Goal: Find specific page/section: Find specific page/section

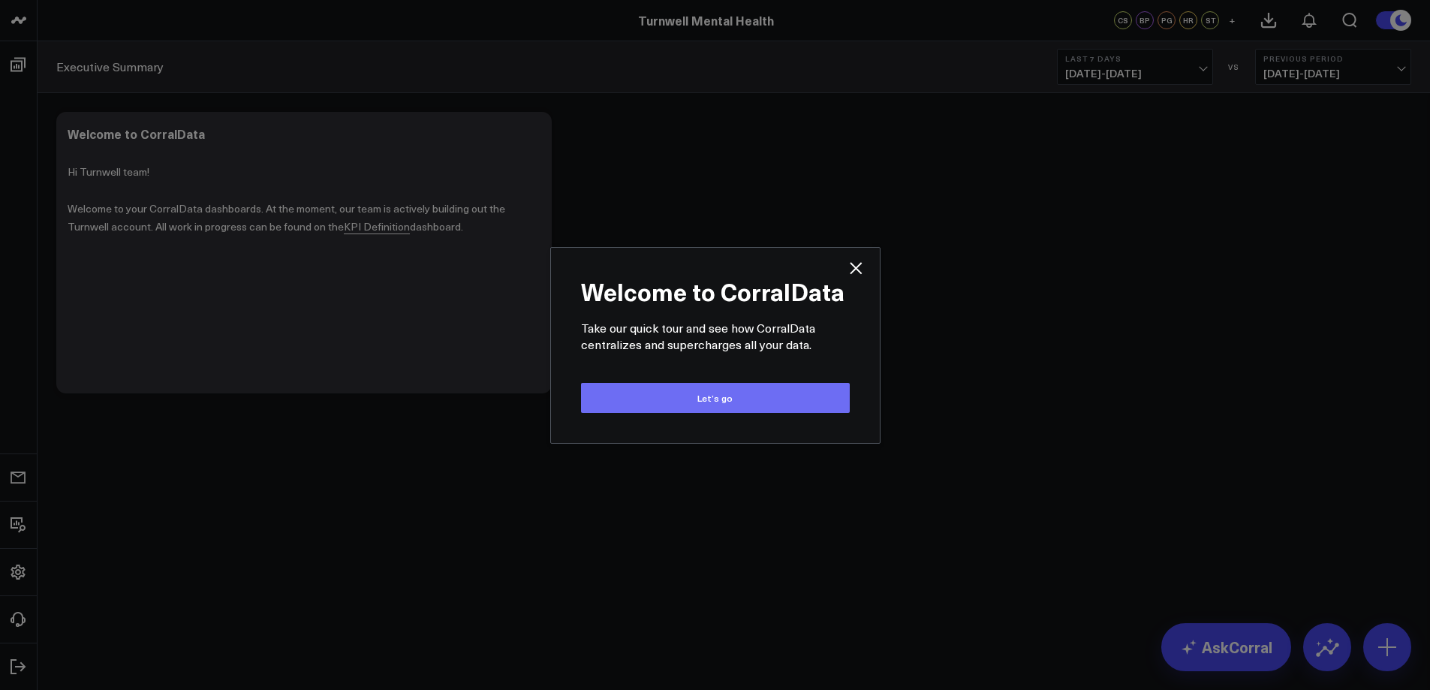
click at [700, 399] on button "Let’s go" at bounding box center [715, 398] width 269 height 30
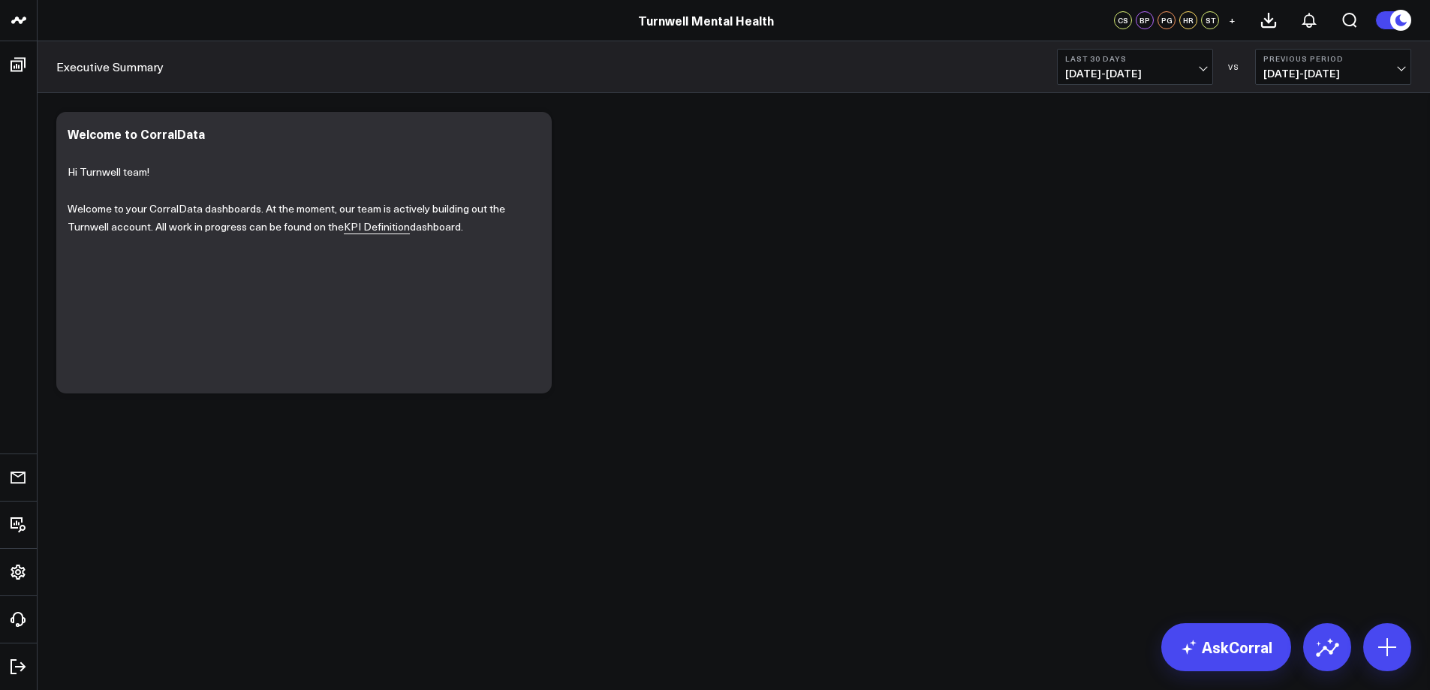
click at [825, 304] on div "Modify via AI Copy link to widget Ask support Remove Create linked copy Executi…" at bounding box center [734, 252] width 1370 height 296
click at [805, 377] on div "Modify via AI Copy link to widget Ask support Remove Create linked copy Executi…" at bounding box center [734, 252] width 1370 height 296
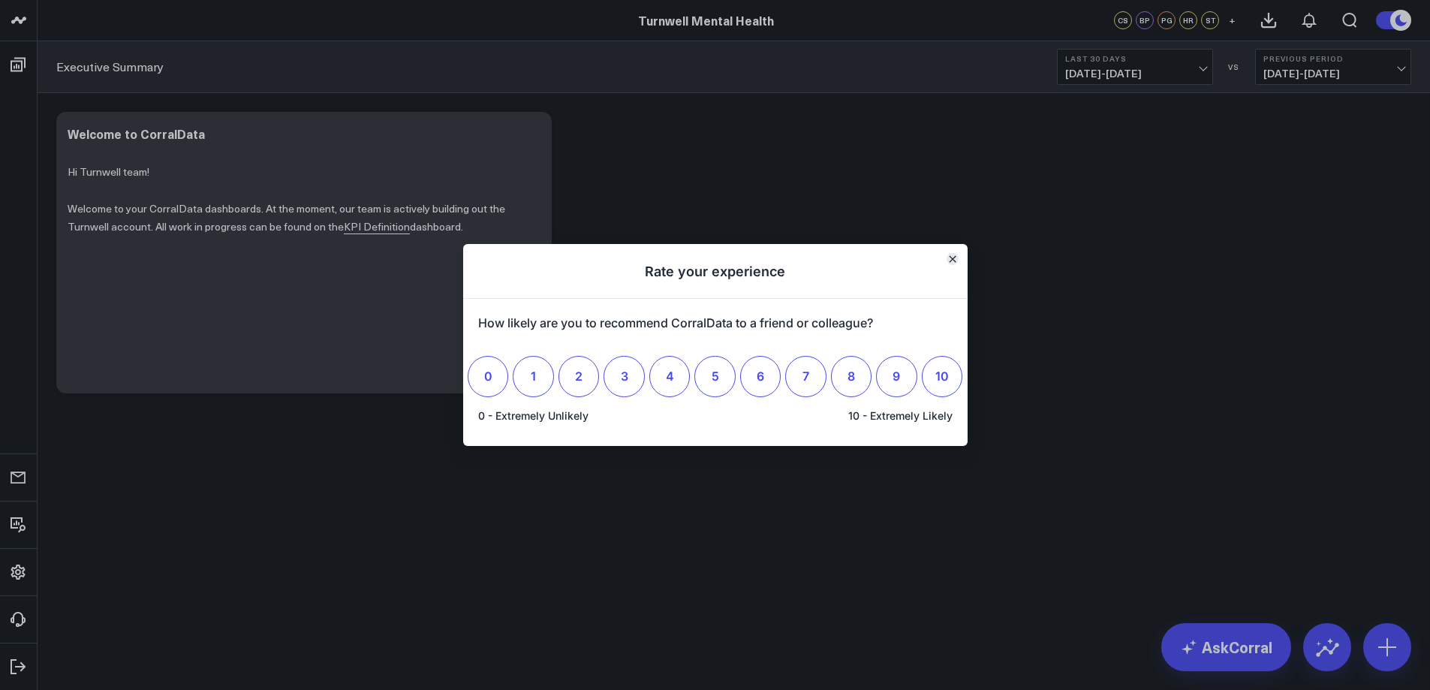
click at [955, 257] on icon "Close" at bounding box center [952, 259] width 6 height 6
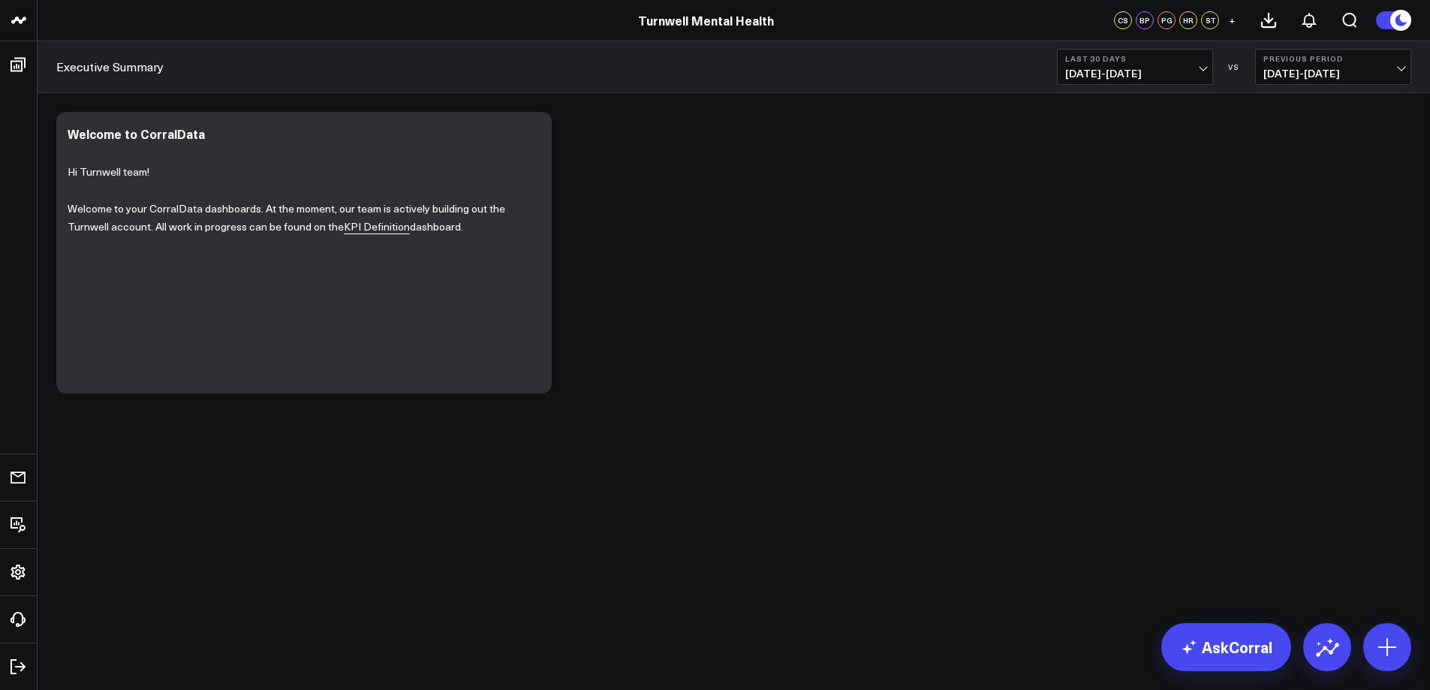
click at [1045, 341] on div "Modify via AI Copy link to widget Ask support Remove Create linked copy Executi…" at bounding box center [734, 252] width 1370 height 296
